Goal: Entertainment & Leisure: Consume media (video, audio)

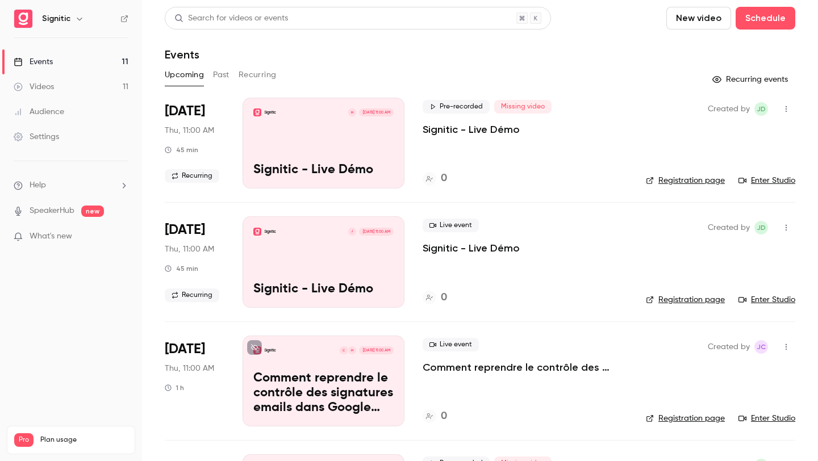
click at [223, 77] on button "Past" at bounding box center [221, 75] width 16 height 18
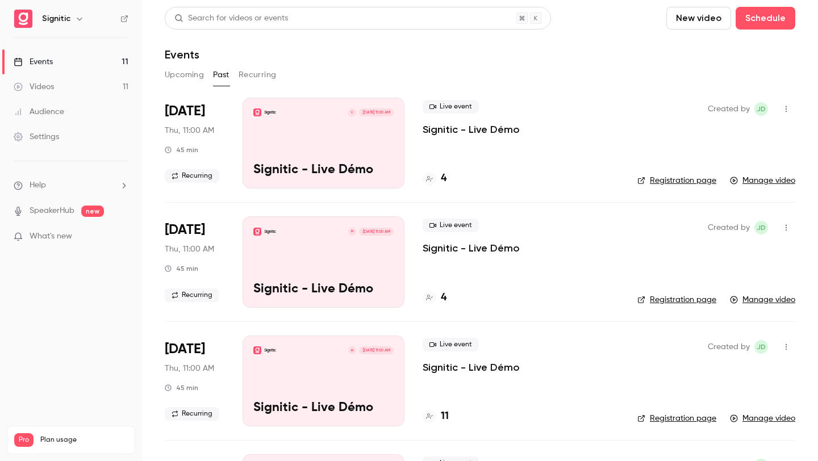
click at [329, 144] on div "Signitic Y [DATE] 11:00 AM Signitic - Live Démo" at bounding box center [323, 143] width 162 height 91
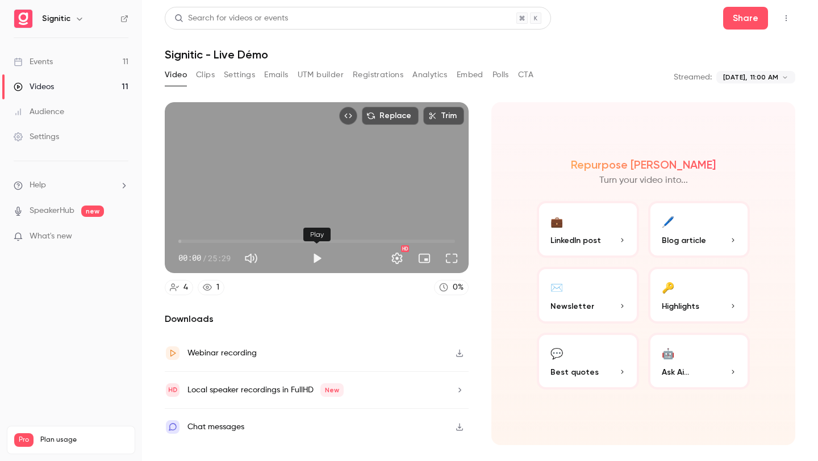
click at [321, 267] on button "Play" at bounding box center [316, 258] width 23 height 23
click at [460, 259] on button "Full screen" at bounding box center [451, 258] width 23 height 23
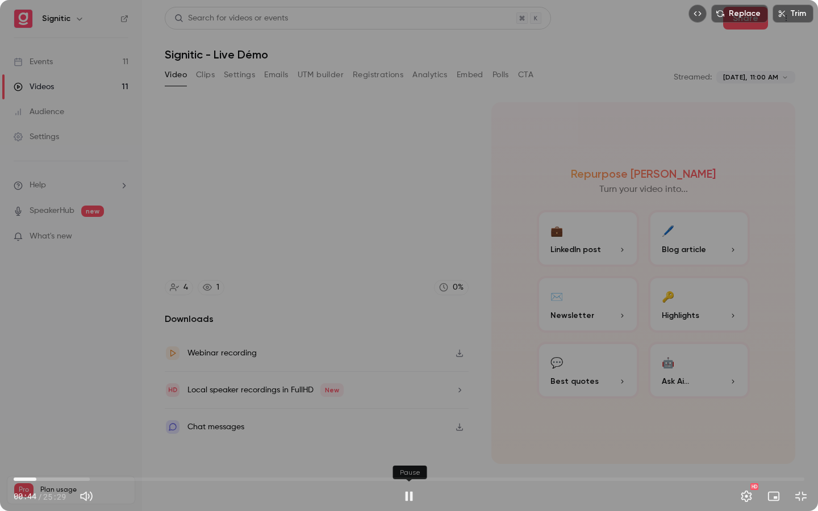
click at [405, 460] on button "Pause" at bounding box center [408, 496] width 23 height 23
click at [810, 460] on button "Exit full screen" at bounding box center [800, 496] width 23 height 23
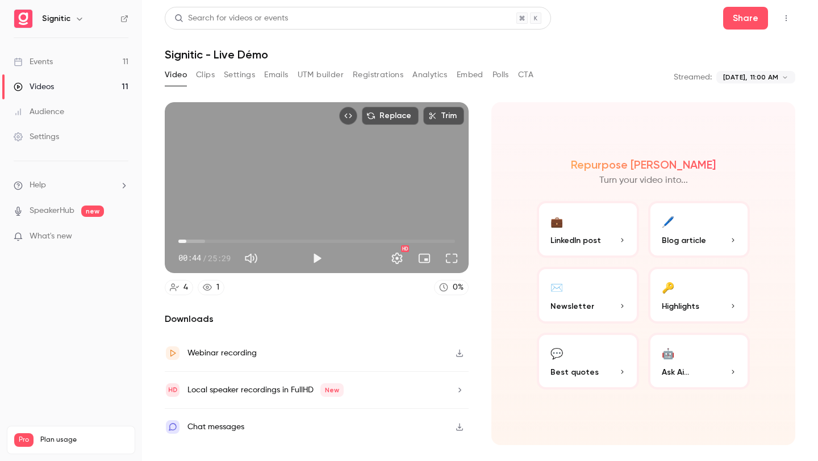
click at [447, 256] on button "Full screen" at bounding box center [451, 258] width 23 height 23
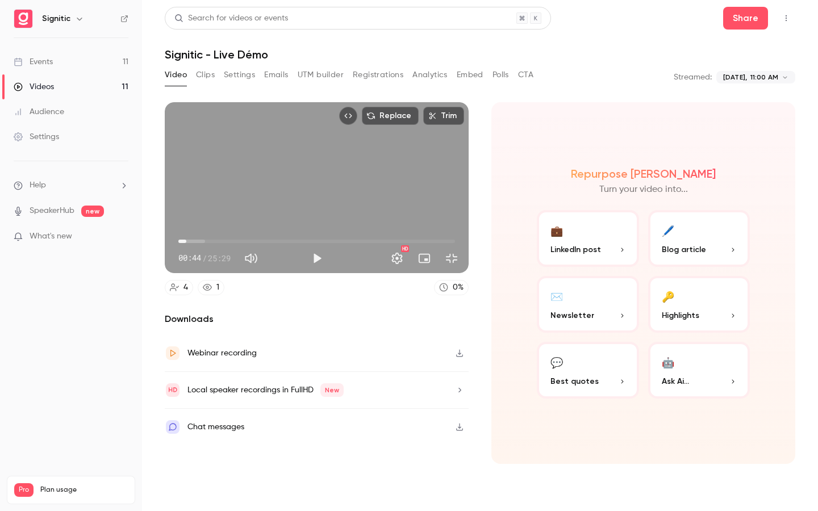
type input "****"
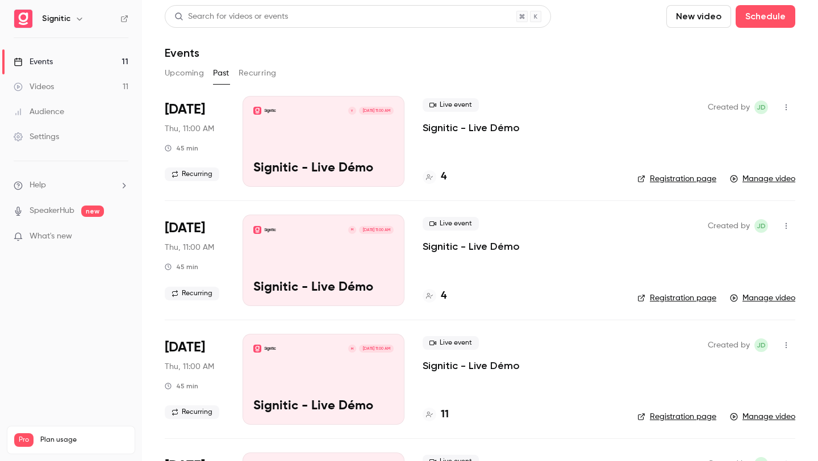
scroll to position [2, 0]
